Goal: Task Accomplishment & Management: Manage account settings

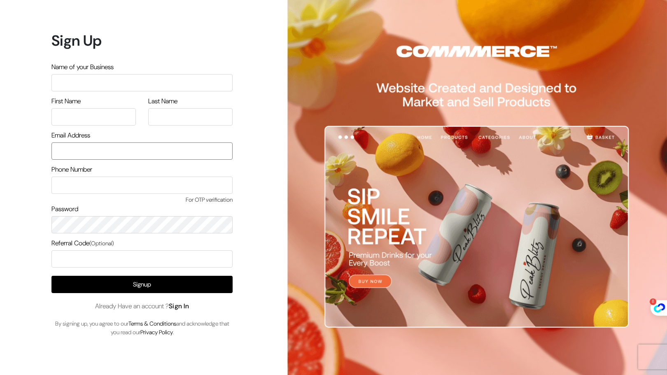
type input "ibnioffice@gmail.com"
click at [184, 307] on link "Sign In" at bounding box center [179, 306] width 21 height 9
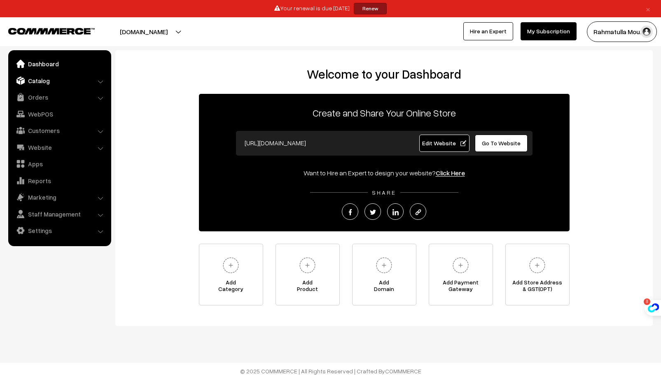
click at [61, 83] on link "Catalog" at bounding box center [59, 80] width 98 height 15
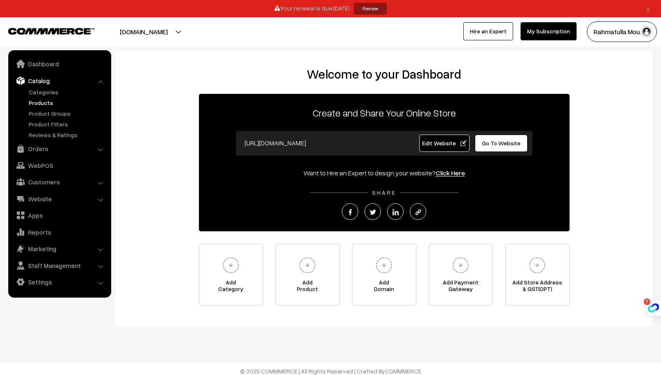
click at [44, 100] on link "Products" at bounding box center [67, 102] width 81 height 9
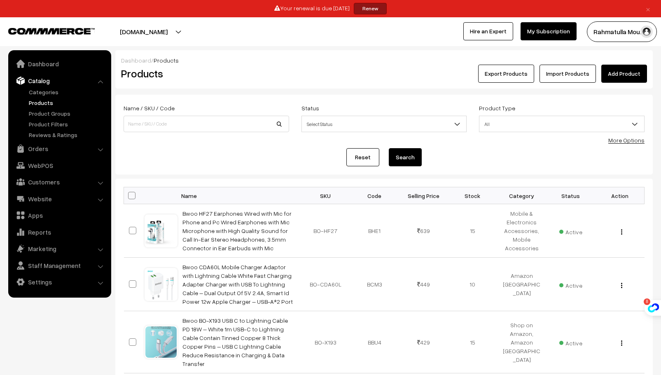
click at [132, 191] on th at bounding box center [134, 195] width 21 height 17
click at [132, 193] on span at bounding box center [131, 195] width 7 height 7
click at [129, 193] on input "checkbox" at bounding box center [126, 195] width 5 height 5
checkbox input "true"
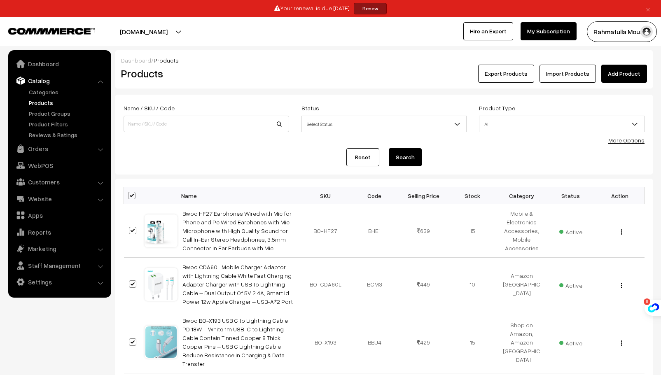
checkbox input "true"
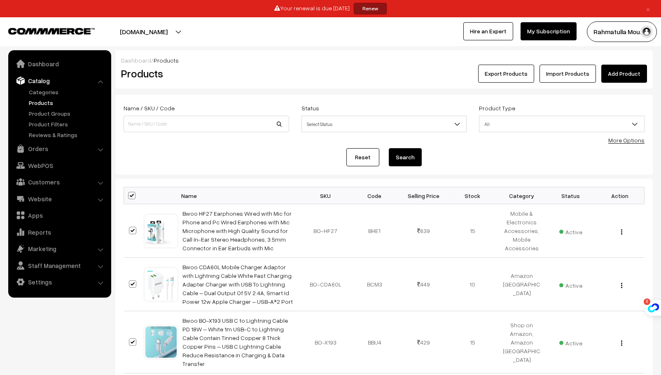
checkbox input "true"
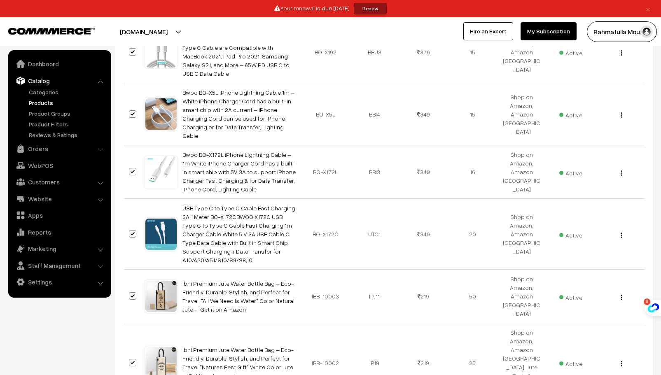
scroll to position [506, 0]
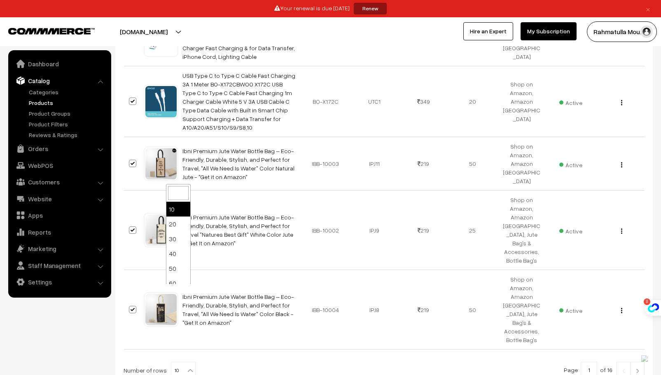
click at [188, 366] on b at bounding box center [190, 370] width 8 height 8
select select "100"
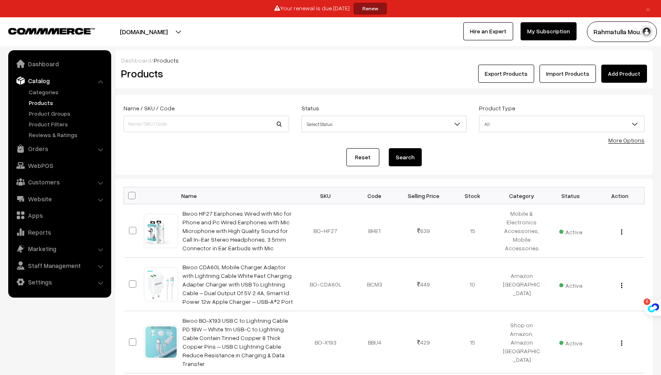
drag, startPoint x: 128, startPoint y: 195, endPoint x: 133, endPoint y: 196, distance: 5.1
click at [129, 195] on span at bounding box center [131, 195] width 7 height 7
click at [129, 195] on input "checkbox" at bounding box center [126, 195] width 5 height 5
checkbox input "true"
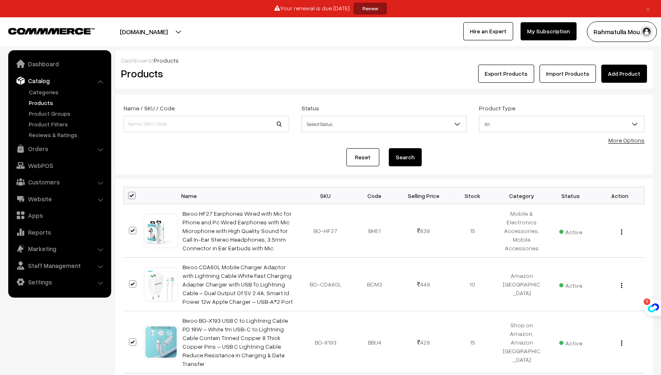
checkbox input "true"
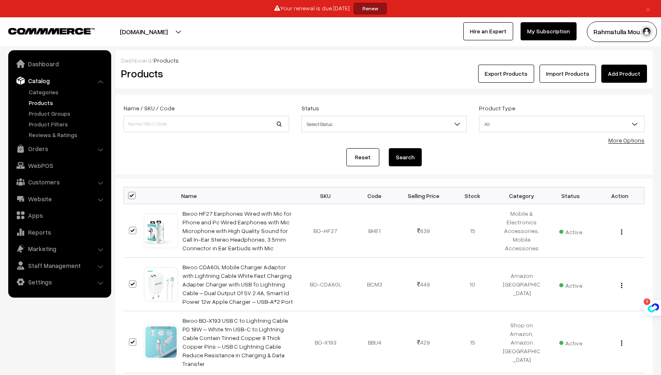
checkbox input "true"
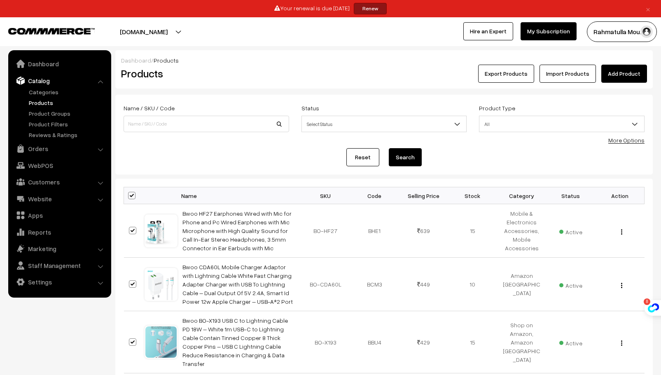
checkbox input "true"
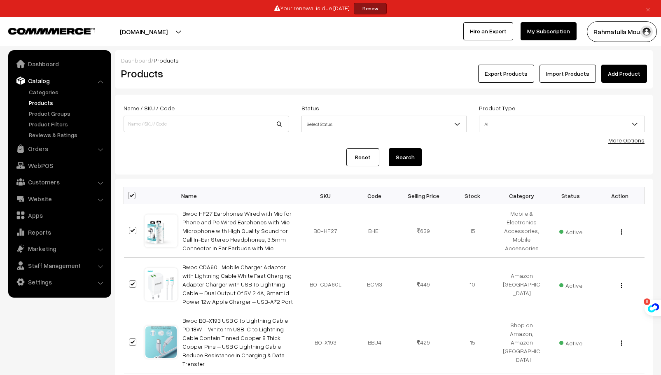
checkbox input "true"
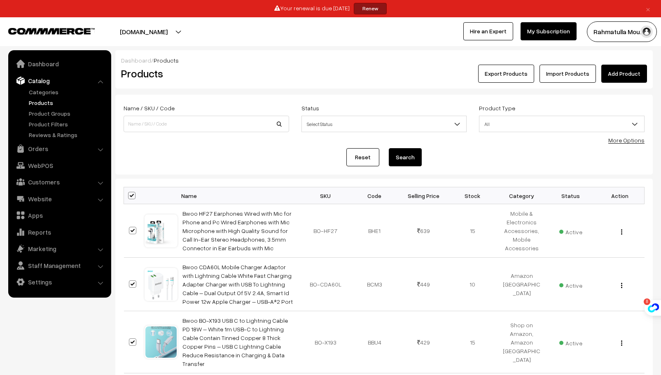
checkbox input "true"
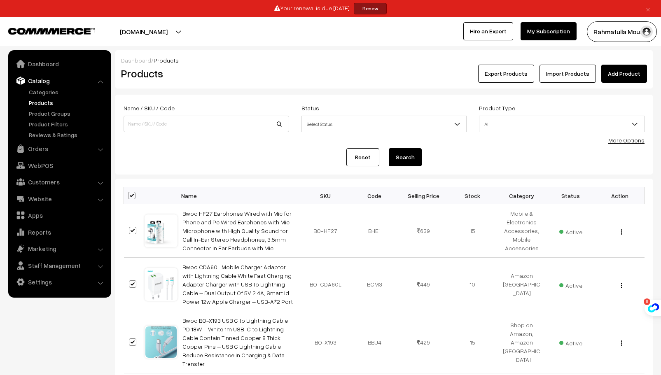
checkbox input "true"
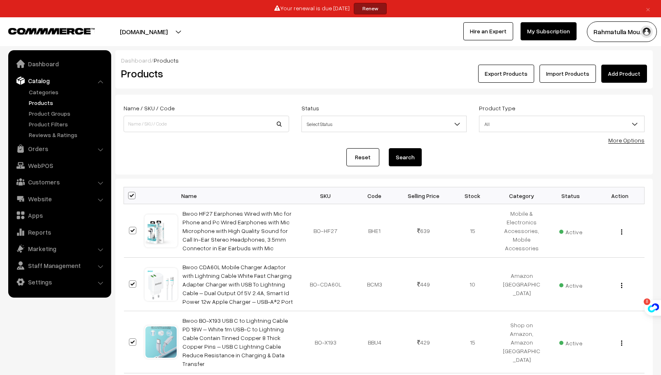
checkbox input "true"
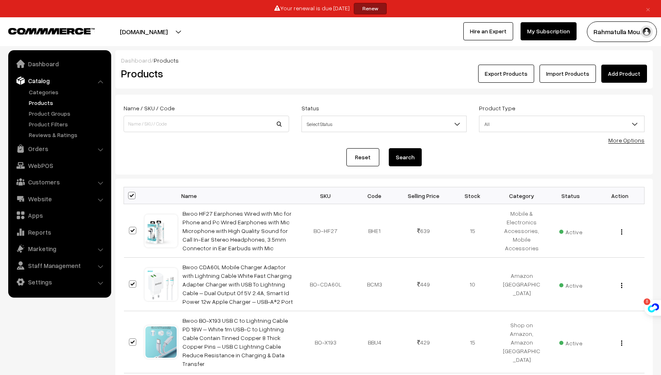
checkbox input "true"
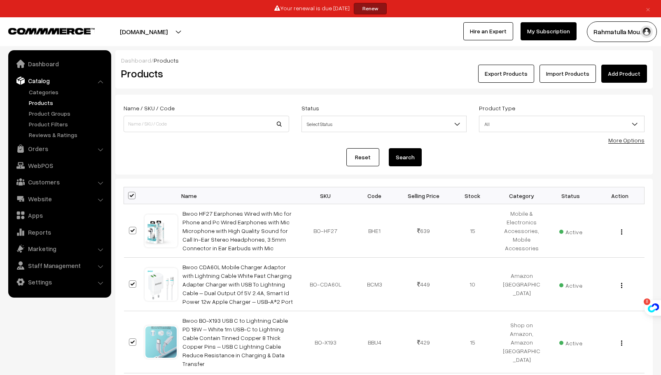
checkbox input "true"
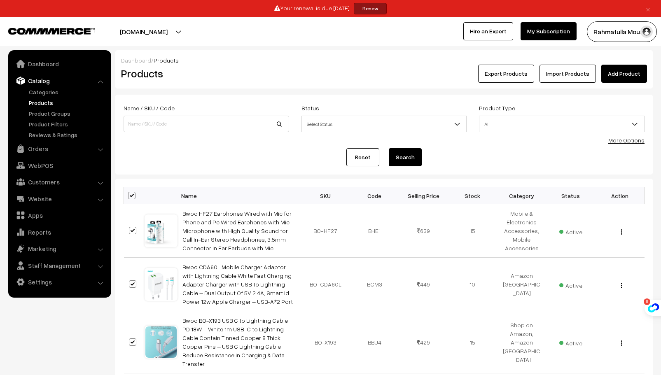
checkbox input "true"
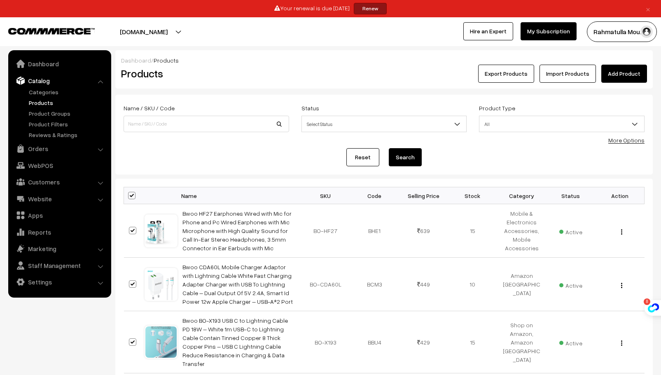
checkbox input "true"
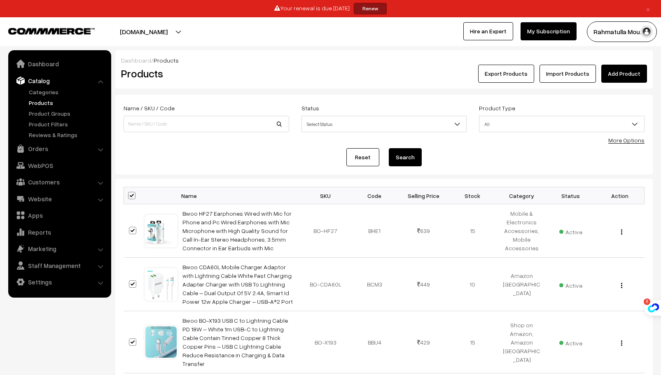
checkbox input "true"
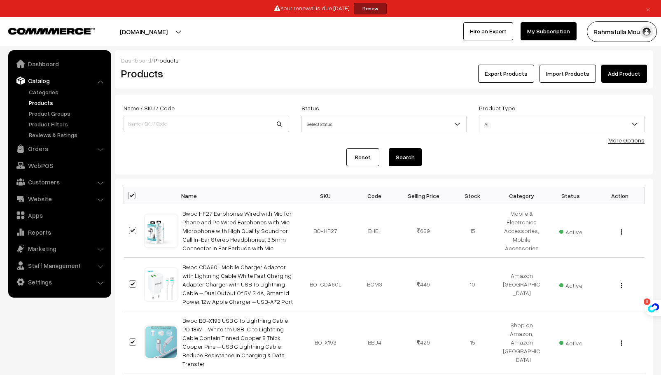
checkbox input "true"
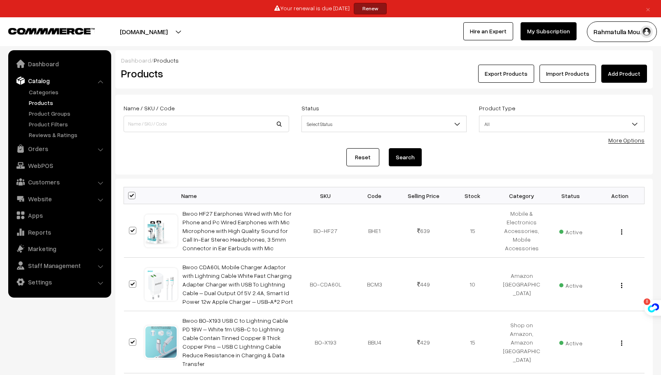
checkbox input "true"
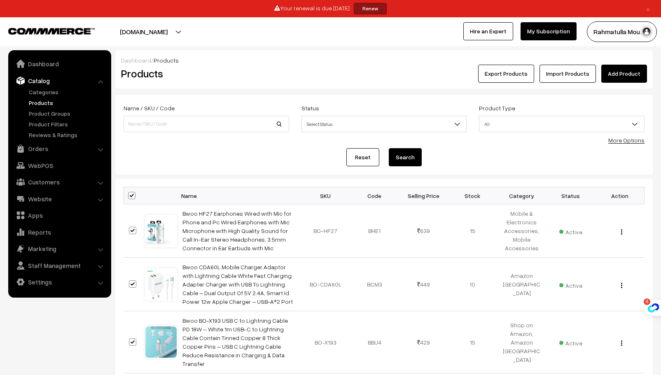
checkbox input "true"
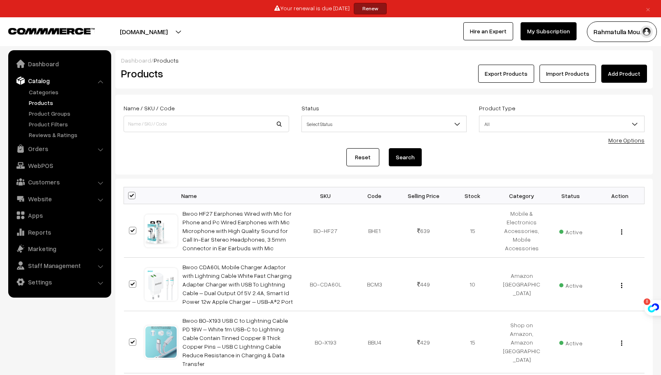
checkbox input "true"
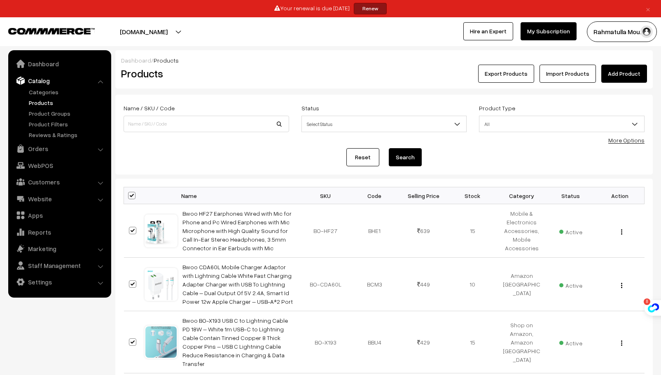
checkbox input "true"
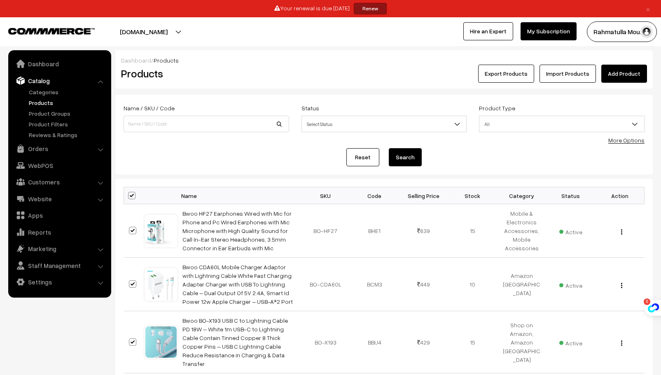
checkbox input "true"
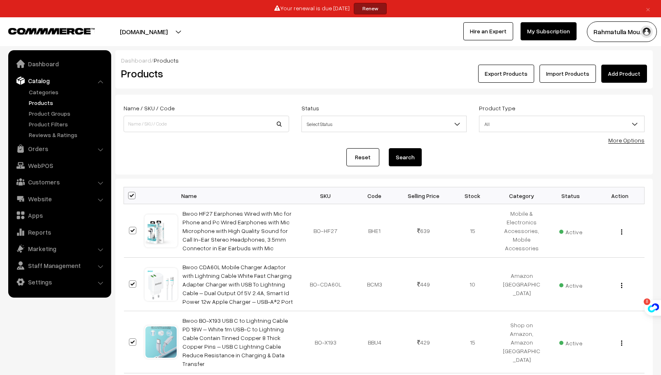
checkbox input "true"
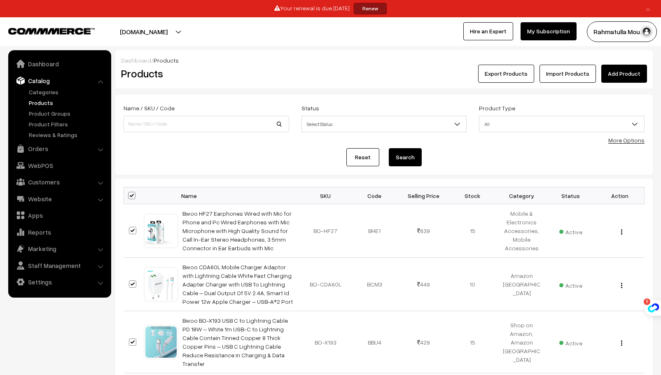
checkbox input "true"
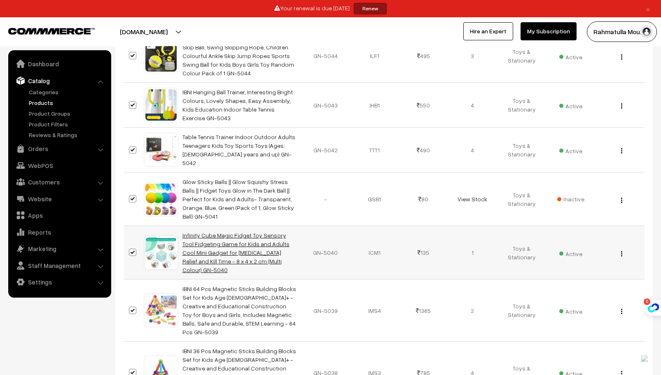
scroll to position [4960, 0]
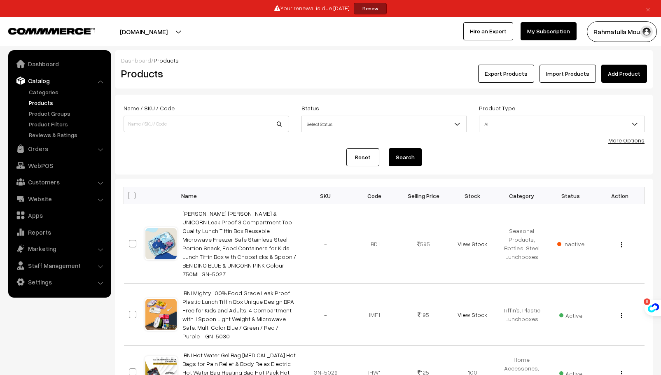
click at [133, 194] on span at bounding box center [131, 195] width 7 height 7
click at [129, 194] on input "checkbox" at bounding box center [126, 195] width 5 height 5
checkbox input "true"
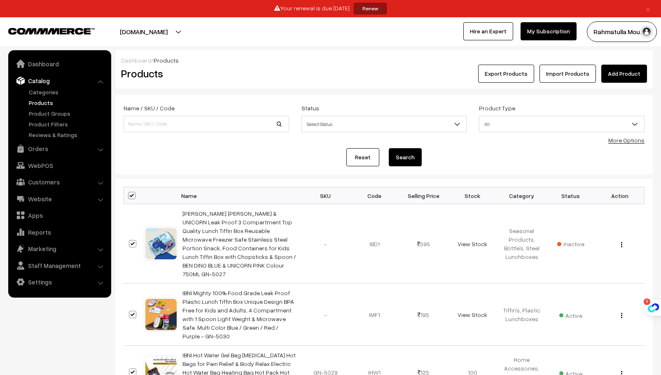
checkbox input "true"
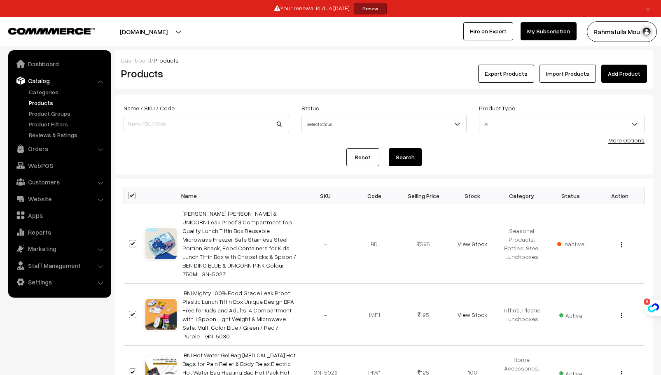
checkbox input "true"
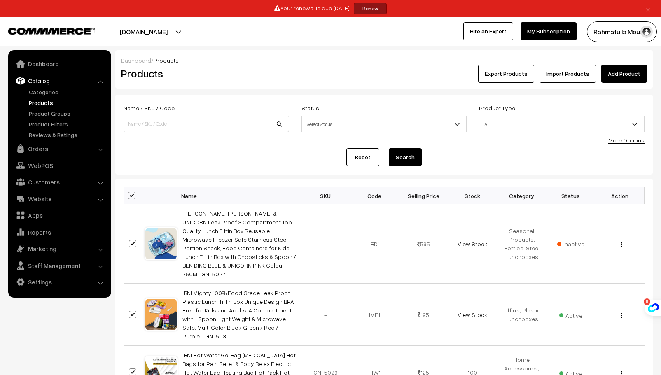
checkbox input "true"
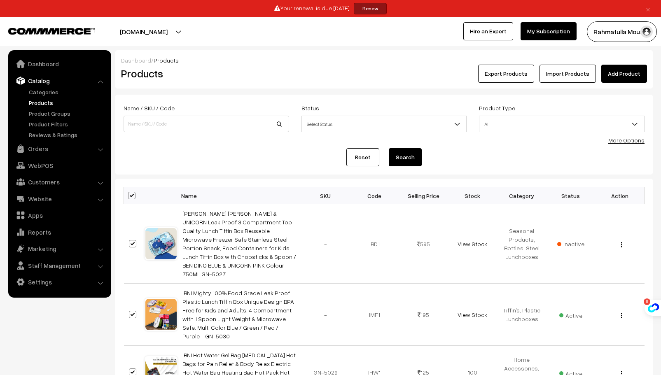
checkbox input "true"
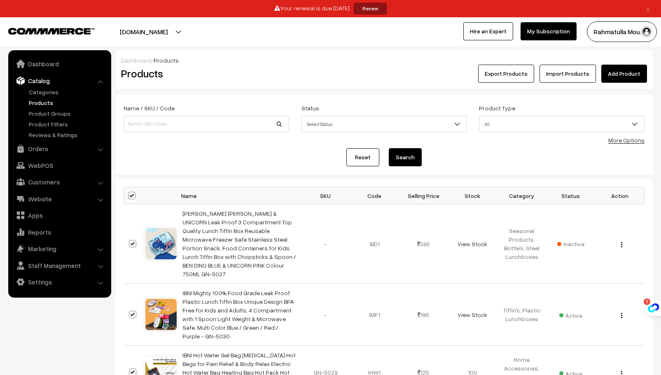
checkbox input "true"
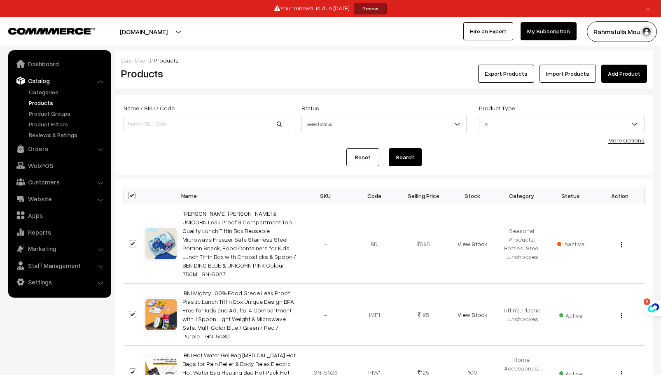
checkbox input "true"
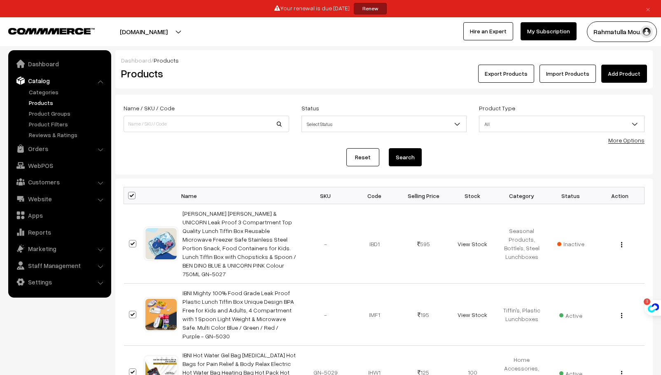
checkbox input "true"
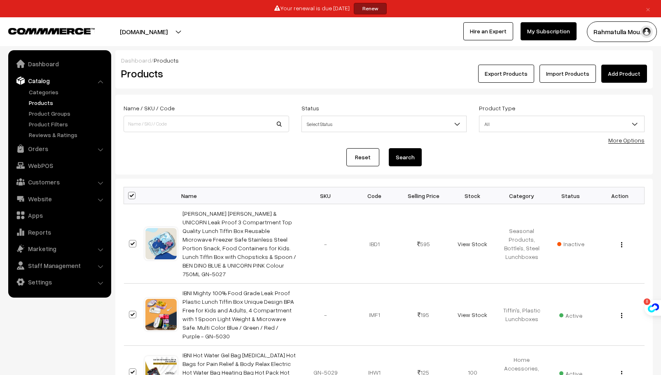
checkbox input "true"
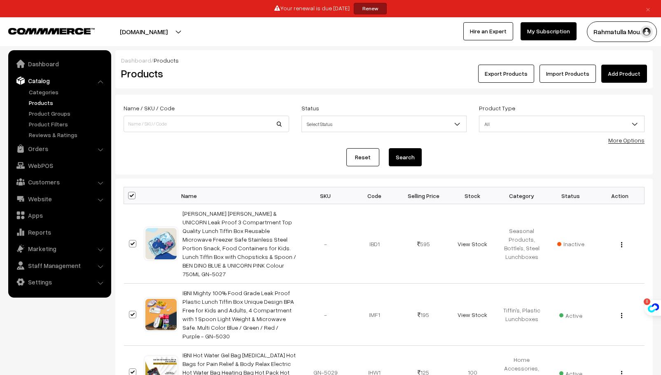
checkbox input "true"
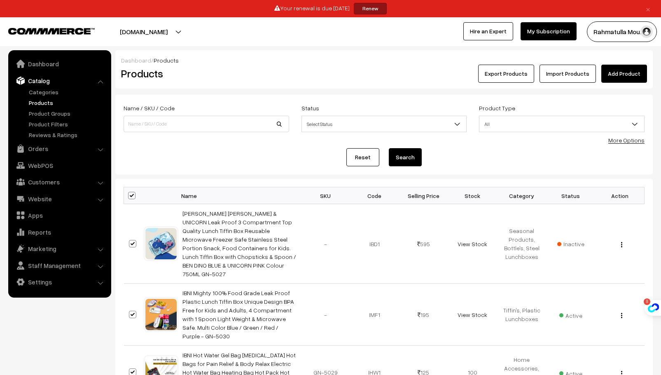
checkbox input "true"
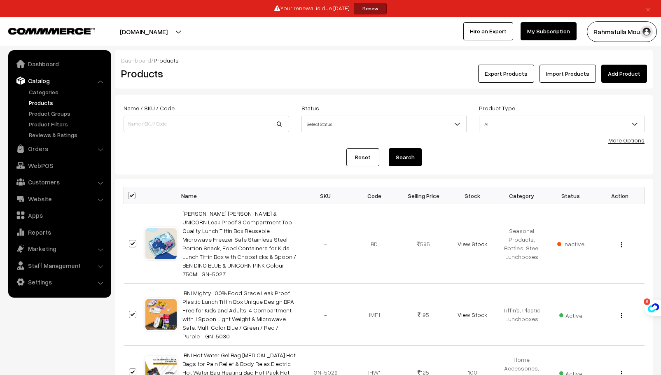
checkbox input "true"
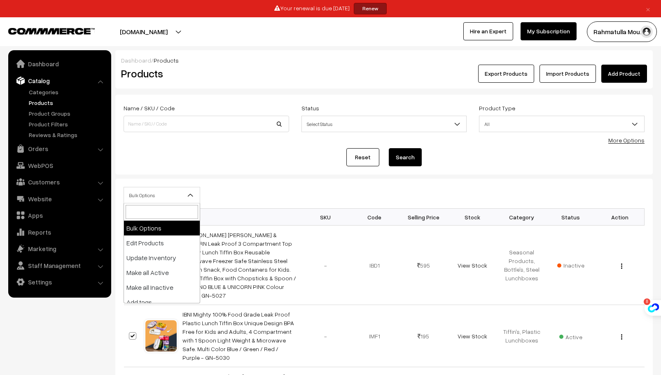
click at [191, 200] on span at bounding box center [194, 197] width 8 height 21
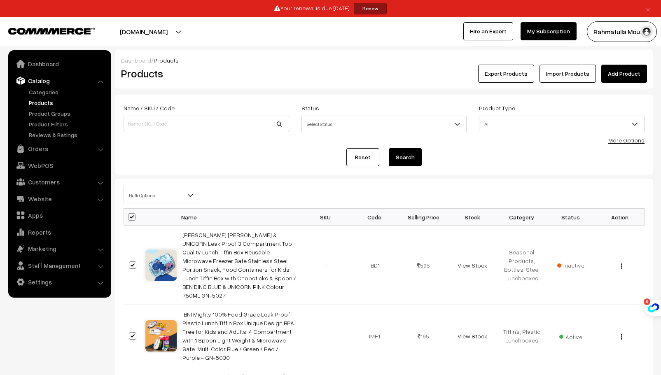
click at [281, 167] on form "Name / SKU / Code Status Select Status Active Inactive Select Status Product Ty…" at bounding box center [383, 135] width 537 height 80
click at [502, 76] on button "Export Products" at bounding box center [506, 74] width 56 height 18
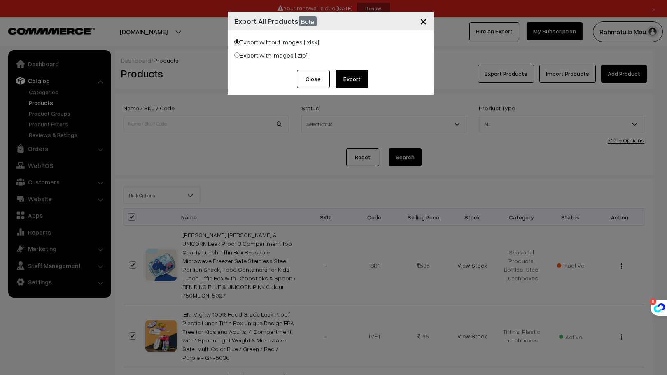
click at [353, 79] on button "Export" at bounding box center [351, 79] width 33 height 18
click at [423, 20] on span "×" at bounding box center [423, 20] width 7 height 15
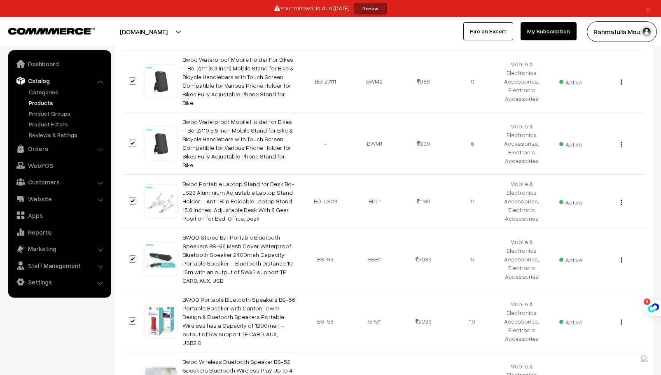
scroll to position [2998, 0]
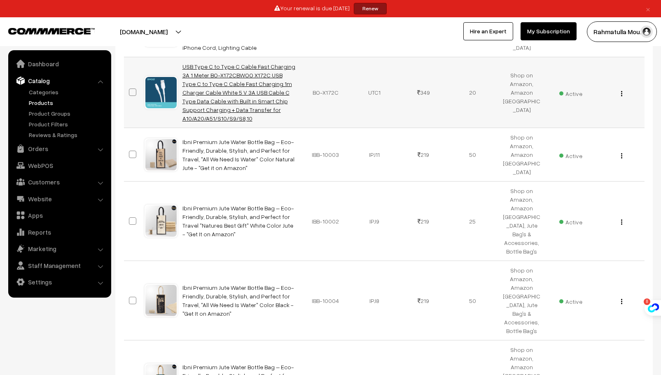
scroll to position [576, 0]
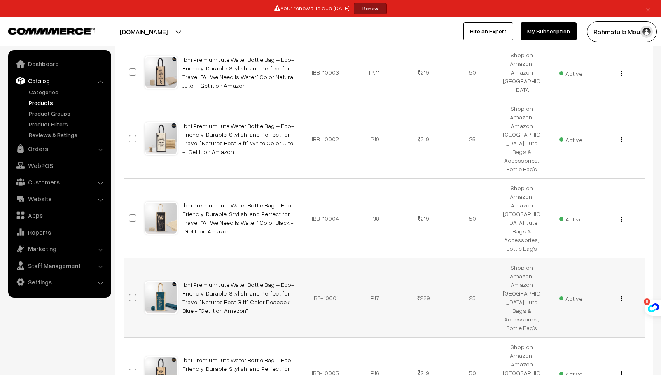
click at [214, 281] on link "Ibni Premium Jute Water Bottle Bag – Eco-Friendly, Durable, Stylish, and Perfec…" at bounding box center [238, 297] width 112 height 33
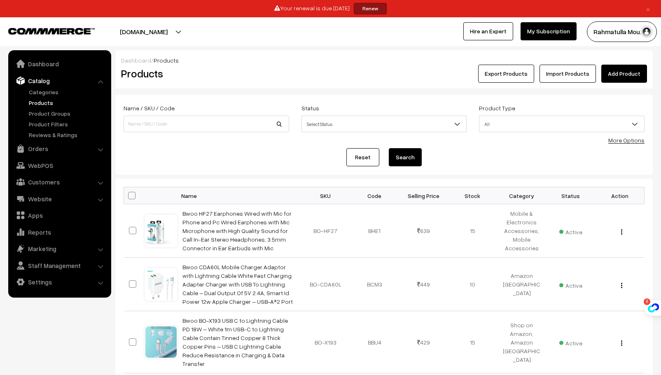
scroll to position [576, 0]
